Goal: Task Accomplishment & Management: Manage account settings

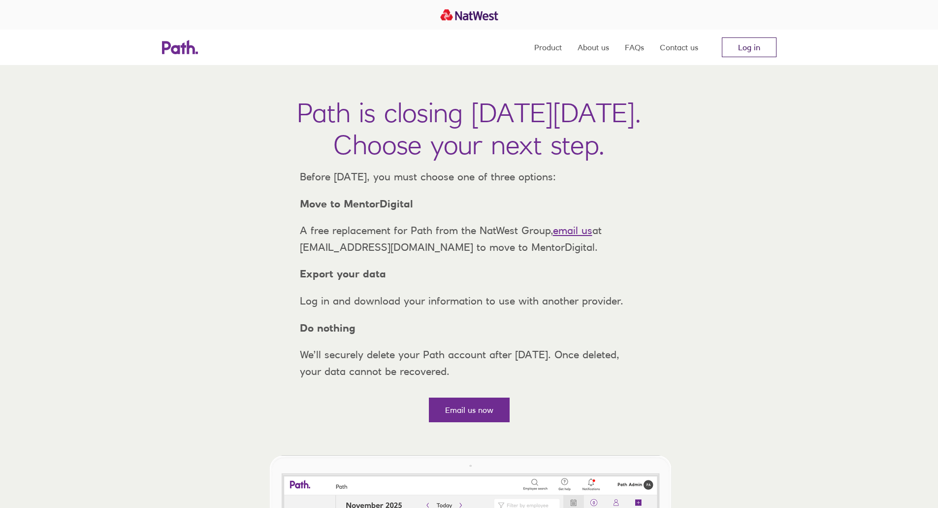
click at [733, 45] on link "Log in" at bounding box center [749, 47] width 55 height 20
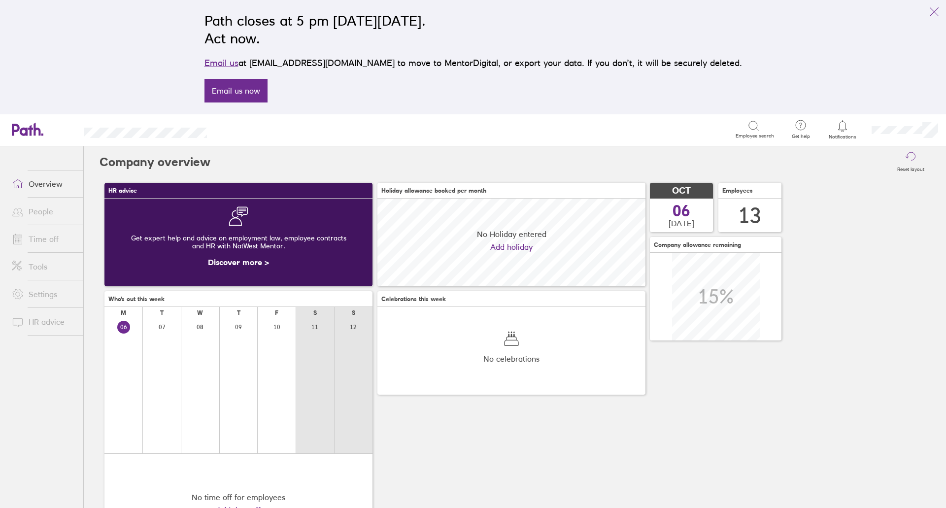
scroll to position [88, 268]
click at [50, 233] on link "Time off" at bounding box center [43, 239] width 79 height 20
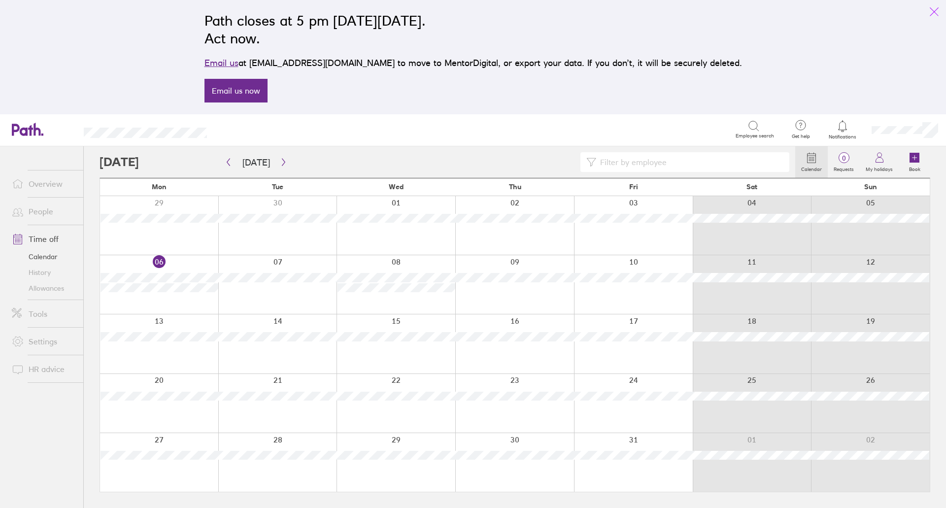
click at [931, 9] on icon "link" at bounding box center [934, 12] width 12 height 12
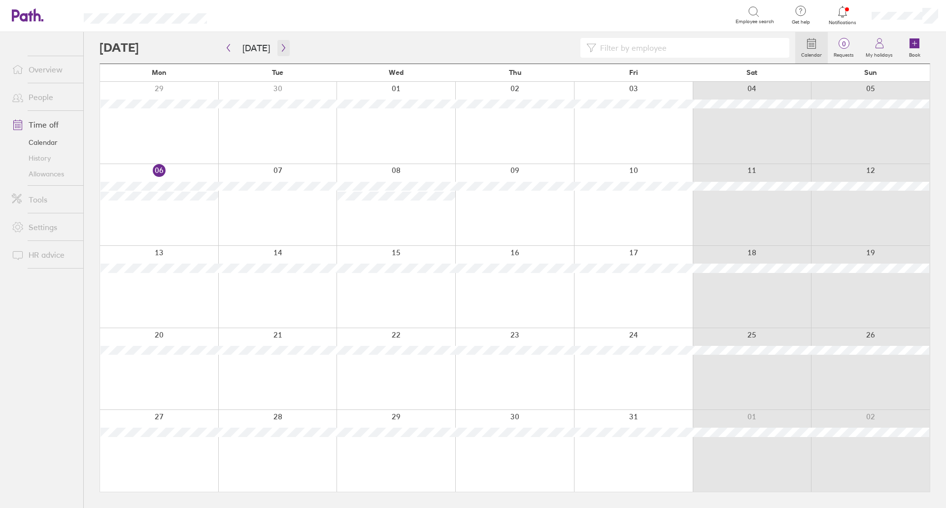
click at [282, 47] on icon "button" at bounding box center [283, 48] width 7 height 8
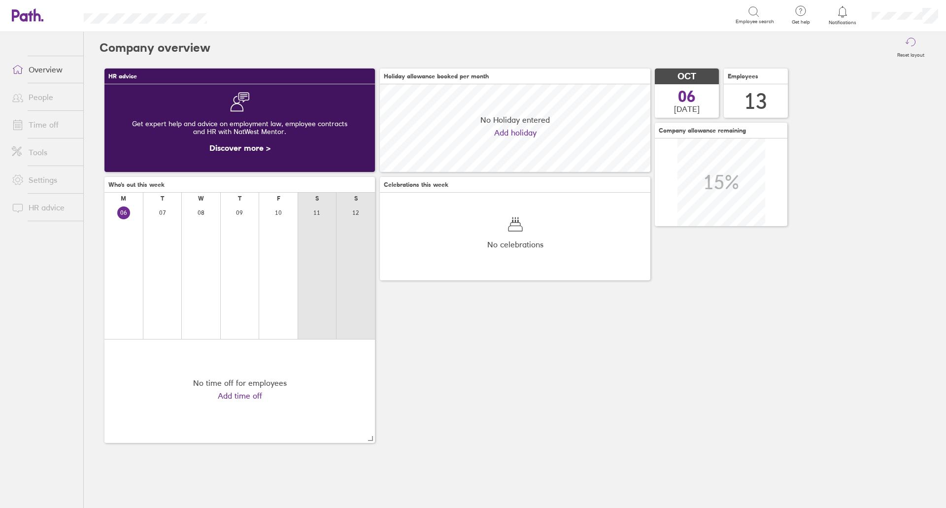
scroll to position [88, 270]
click at [57, 127] on link "Time off" at bounding box center [43, 125] width 79 height 20
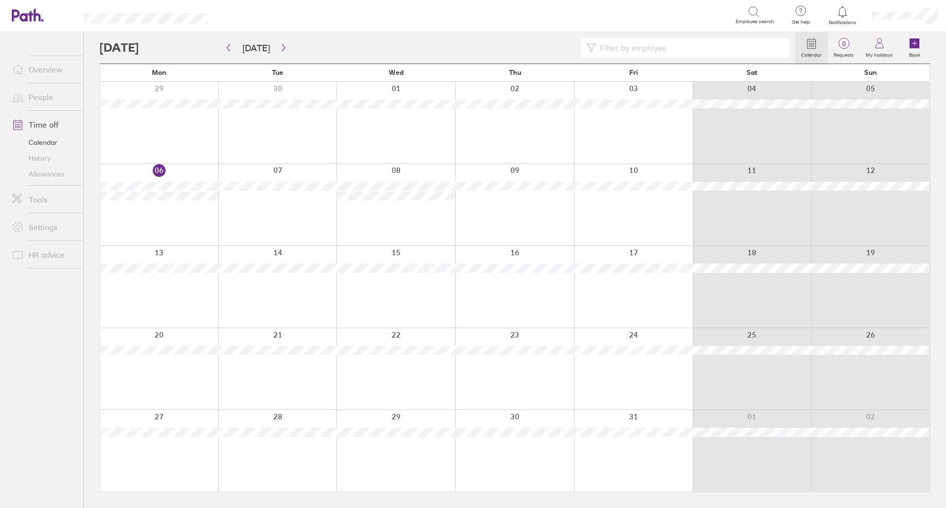
click at [638, 43] on input at bounding box center [689, 47] width 187 height 19
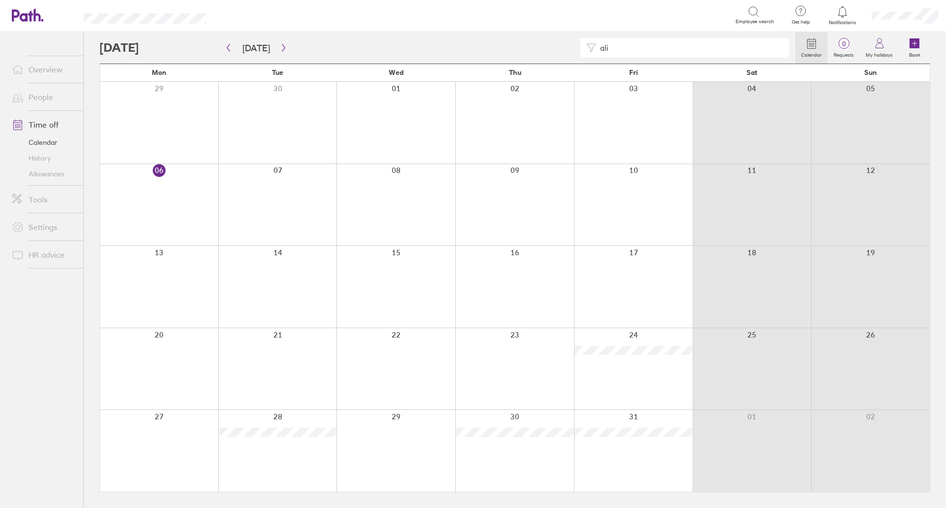
type input "ali"
click at [30, 99] on link "People" at bounding box center [43, 97] width 79 height 20
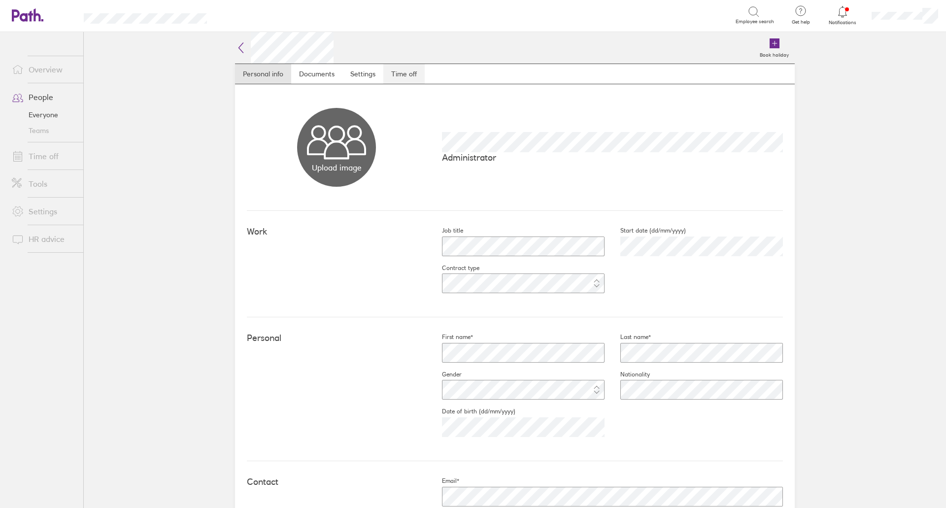
drag, startPoint x: 411, startPoint y: 70, endPoint x: 410, endPoint y: 75, distance: 4.9
click at [411, 70] on link "Time off" at bounding box center [403, 74] width 41 height 20
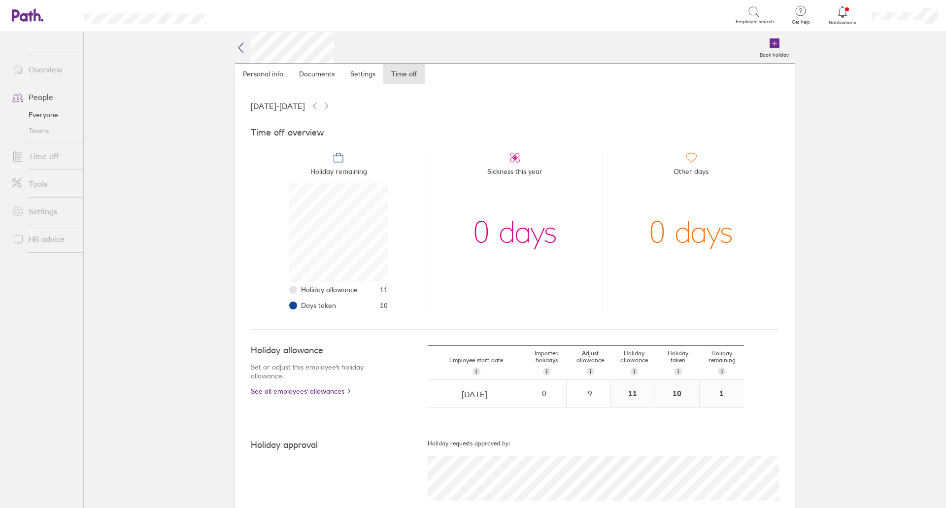
scroll to position [99, 99]
click at [52, 161] on link "Time off" at bounding box center [43, 156] width 79 height 20
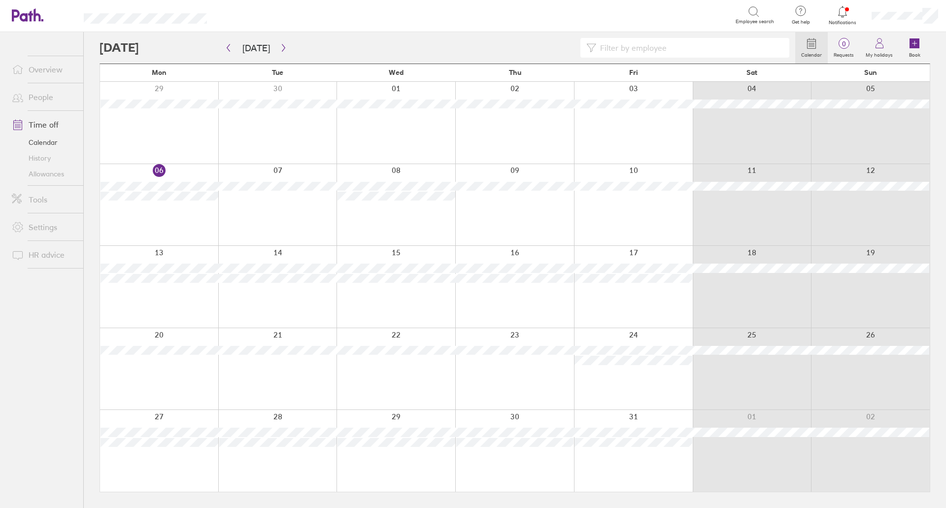
click at [614, 140] on div at bounding box center [633, 123] width 119 height 82
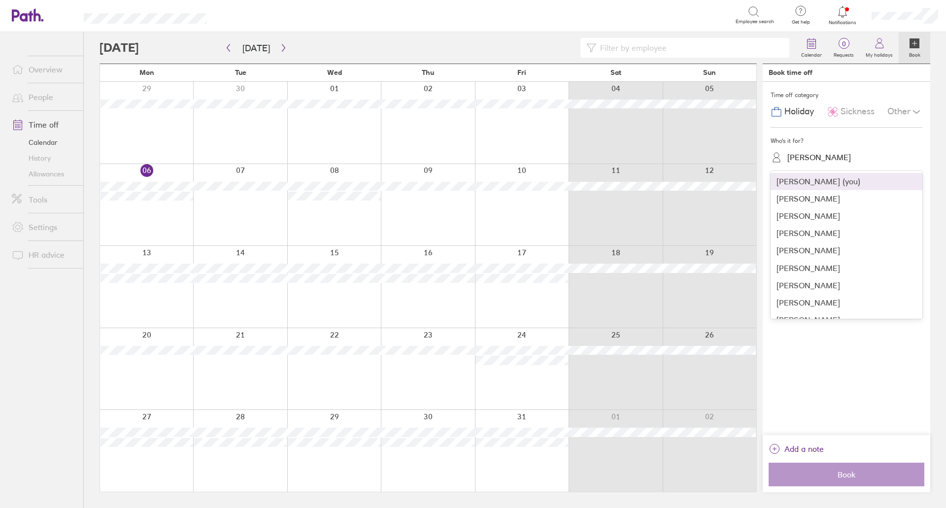
click at [832, 162] on div "Kate Hooper" at bounding box center [852, 157] width 140 height 15
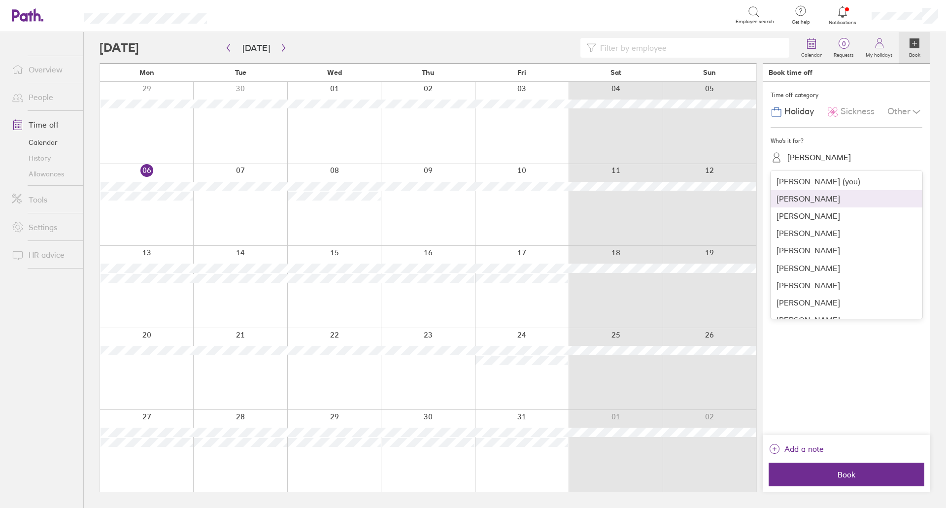
click at [816, 197] on div "Alistair Prades" at bounding box center [846, 198] width 152 height 17
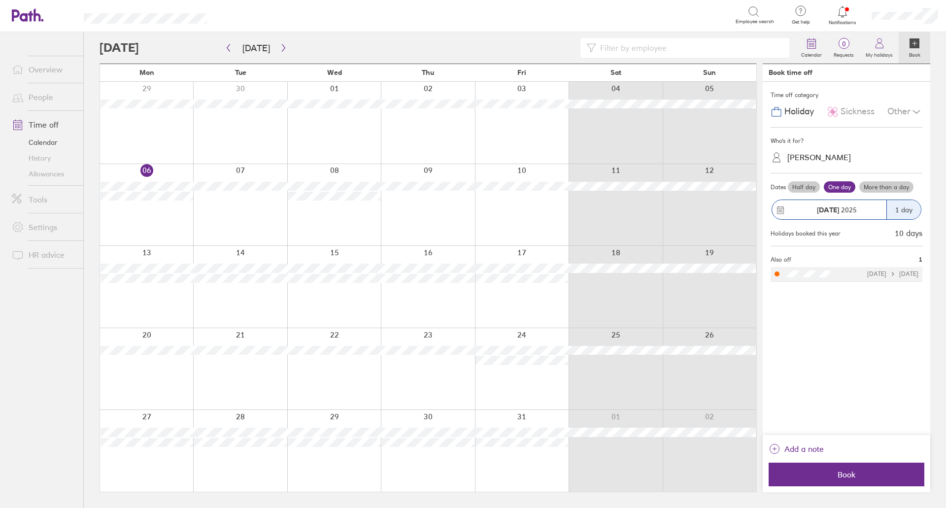
click at [805, 187] on label "Half day" at bounding box center [804, 187] width 32 height 12
click at [0, 0] on input "Half day" at bounding box center [0, 0] width 0 height 0
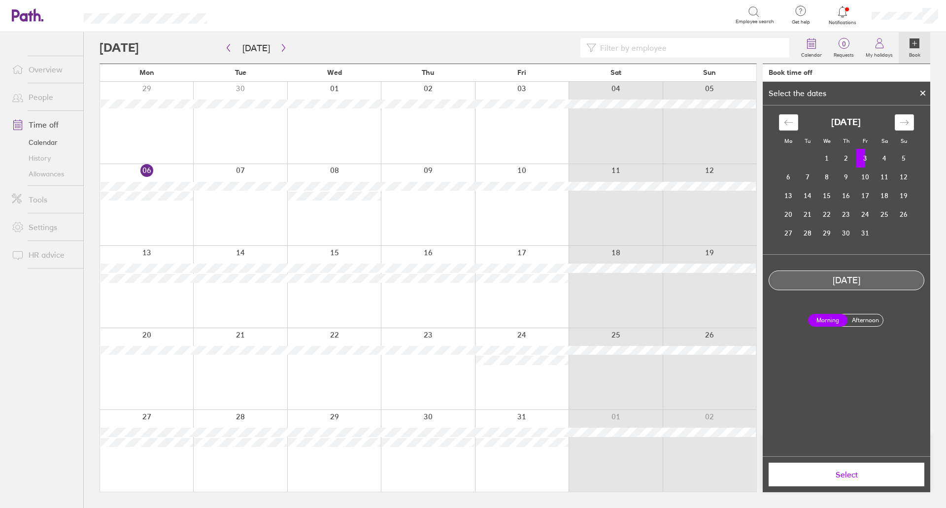
click at [837, 477] on span "Select" at bounding box center [846, 474] width 142 height 9
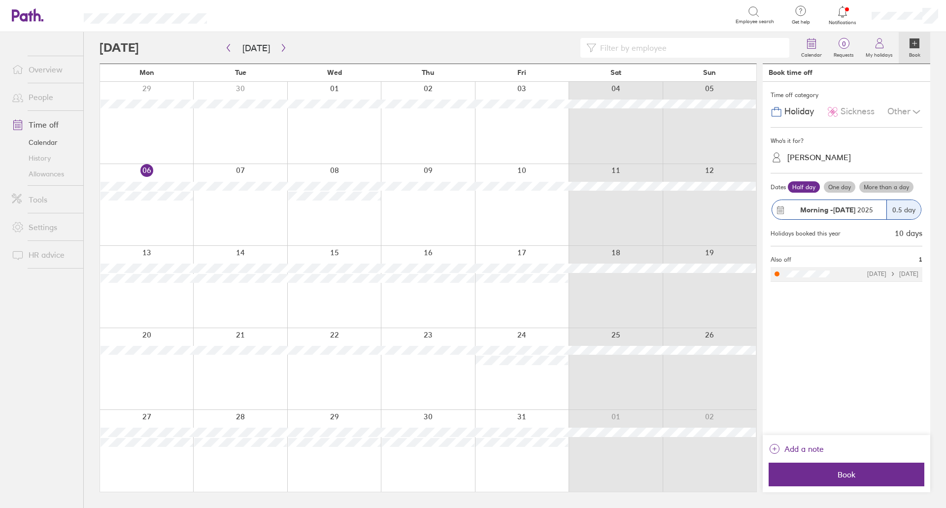
click at [850, 114] on span "Sickness" at bounding box center [857, 111] width 34 height 10
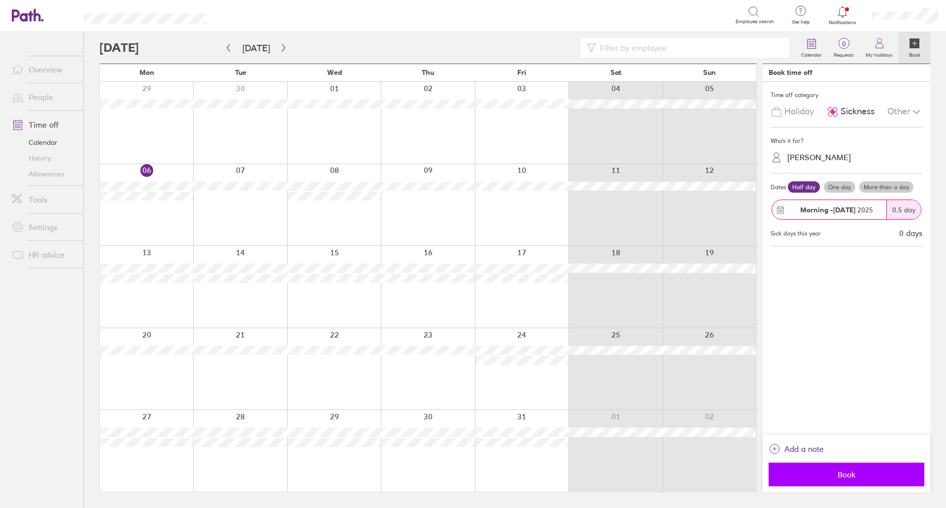
click at [831, 478] on span "Book" at bounding box center [846, 474] width 142 height 9
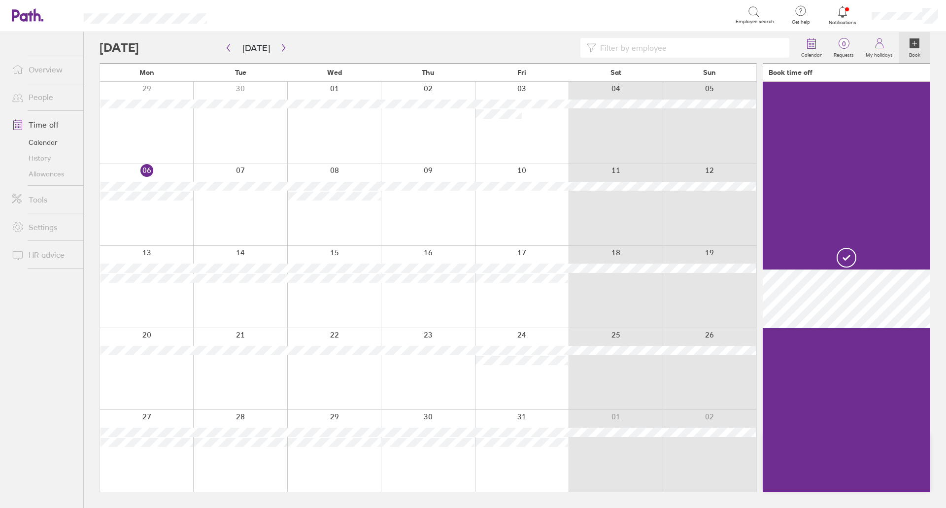
drag, startPoint x: 919, startPoint y: 39, endPoint x: 897, endPoint y: 80, distance: 45.8
click at [919, 39] on icon at bounding box center [914, 43] width 10 height 10
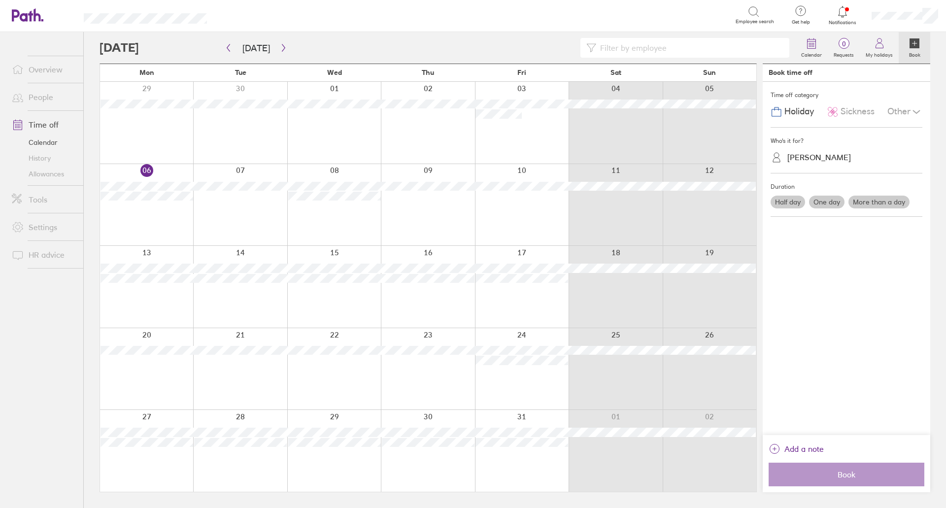
click at [828, 199] on label "One day" at bounding box center [826, 202] width 35 height 13
click at [0, 0] on input "One day" at bounding box center [0, 0] width 0 height 0
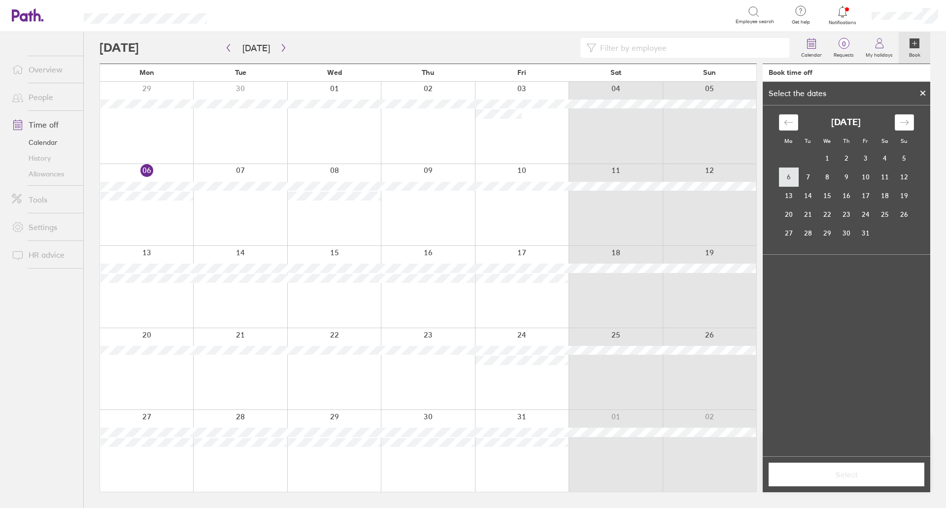
click at [789, 174] on td "6" at bounding box center [788, 176] width 19 height 19
click at [828, 483] on button "Select" at bounding box center [846, 474] width 156 height 24
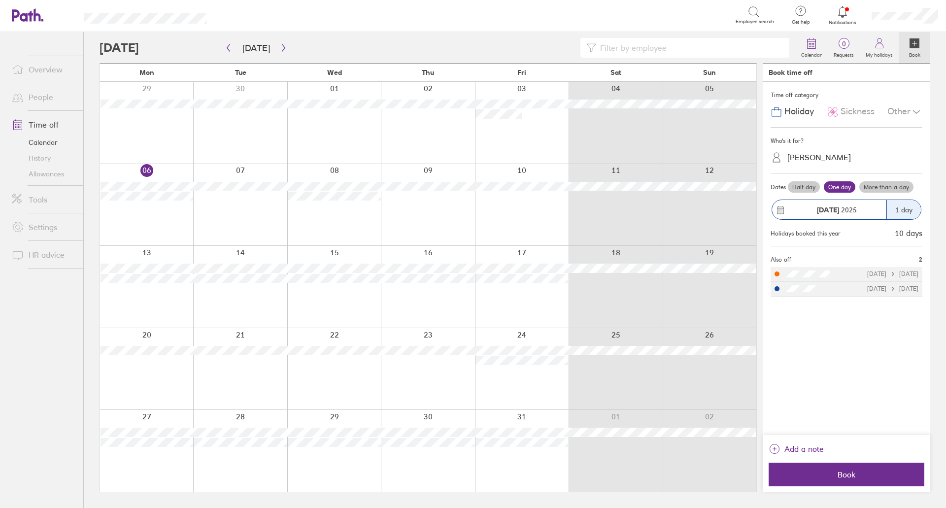
click at [852, 107] on span "Sickness" at bounding box center [857, 111] width 34 height 10
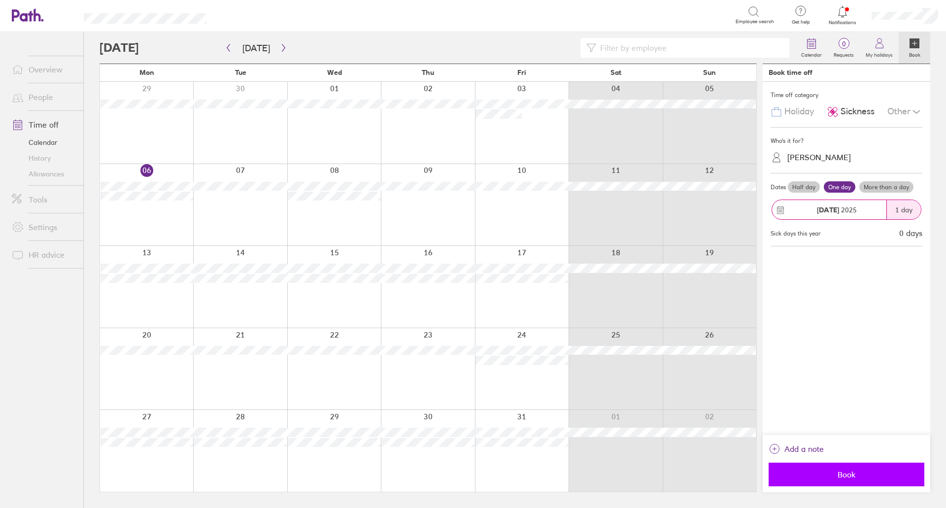
click at [831, 470] on span "Book" at bounding box center [846, 474] width 142 height 9
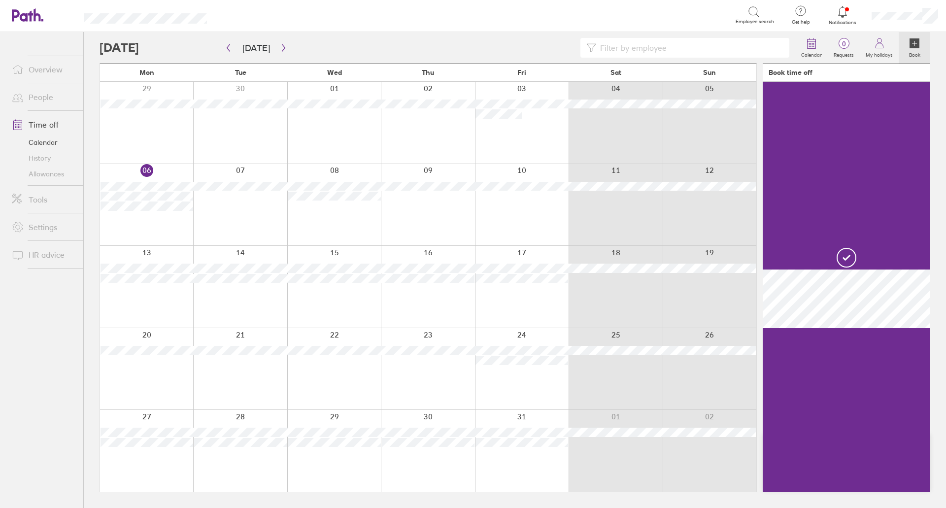
click at [329, 132] on div at bounding box center [334, 123] width 94 height 82
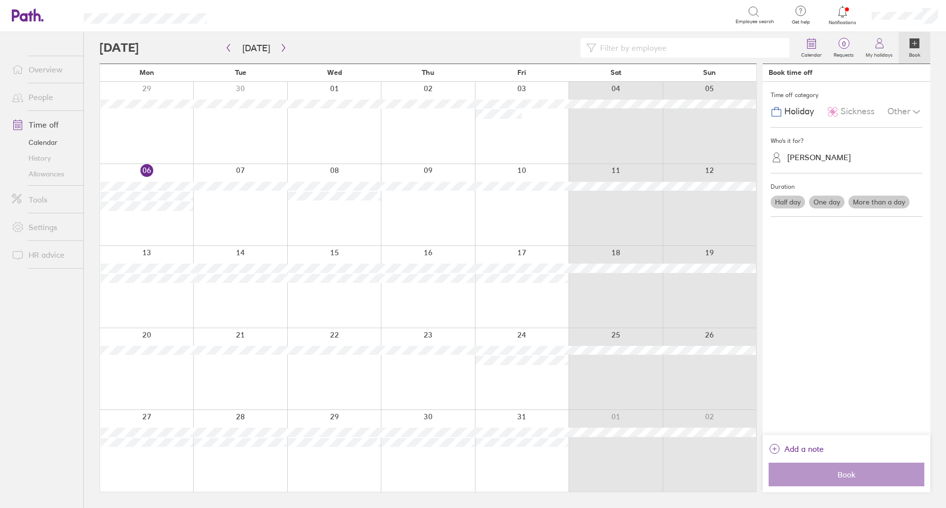
click at [823, 150] on div "Alistair Prades" at bounding box center [852, 157] width 140 height 15
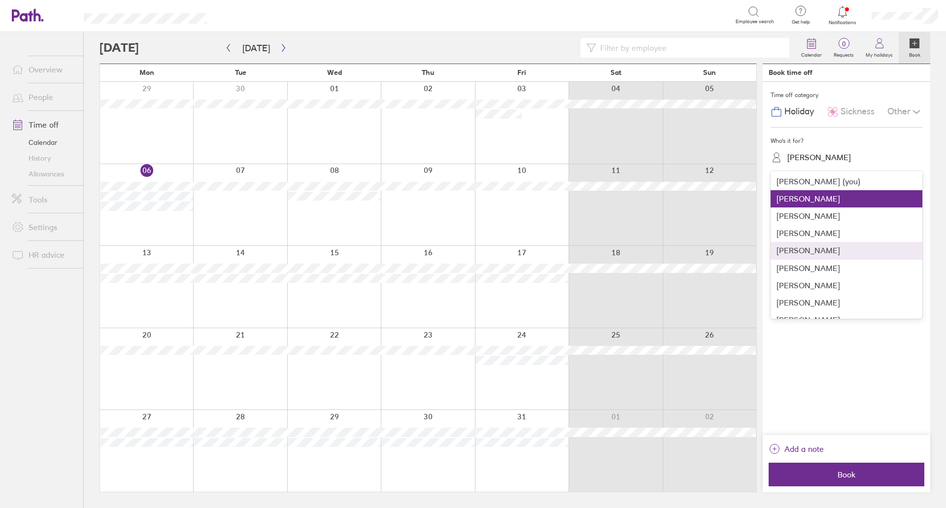
click at [811, 248] on div "Ellis Pearce" at bounding box center [846, 250] width 152 height 17
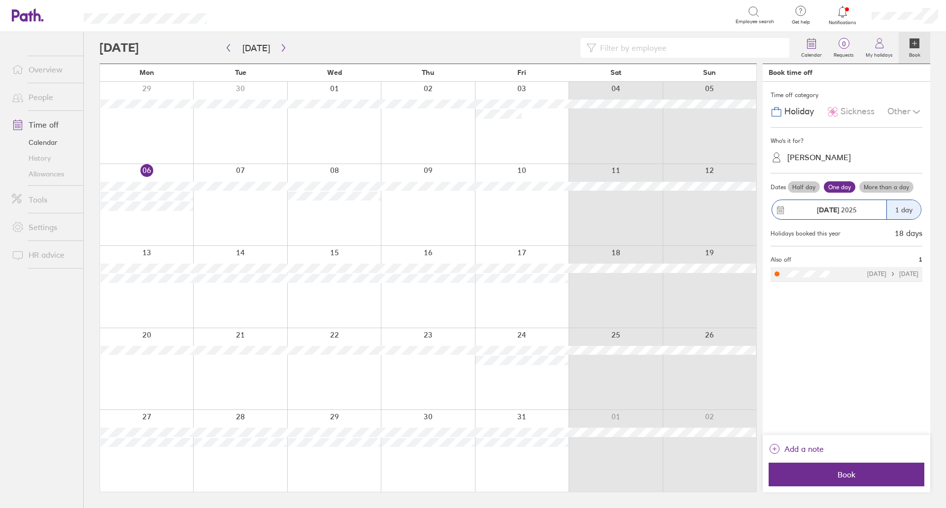
click at [850, 110] on span "Sickness" at bounding box center [857, 111] width 34 height 10
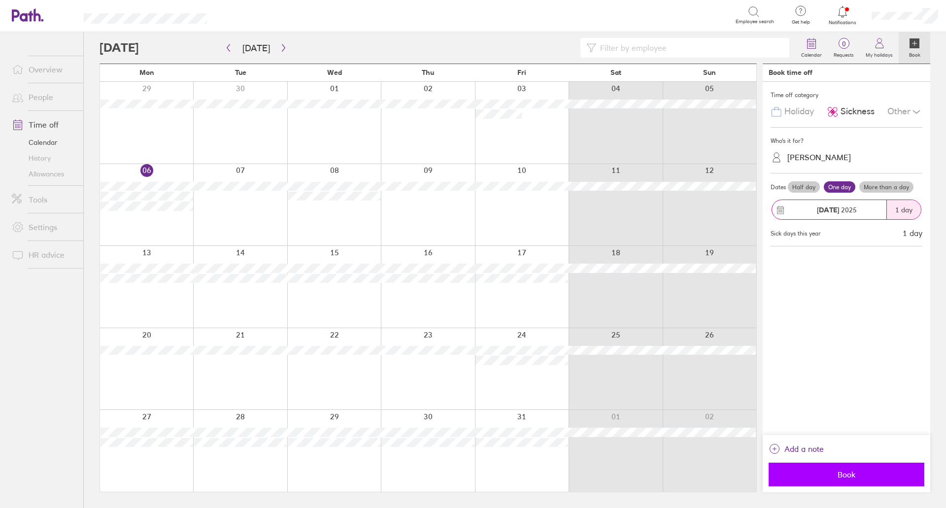
click at [835, 470] on span "Book" at bounding box center [846, 474] width 142 height 9
